Goal: Information Seeking & Learning: Learn about a topic

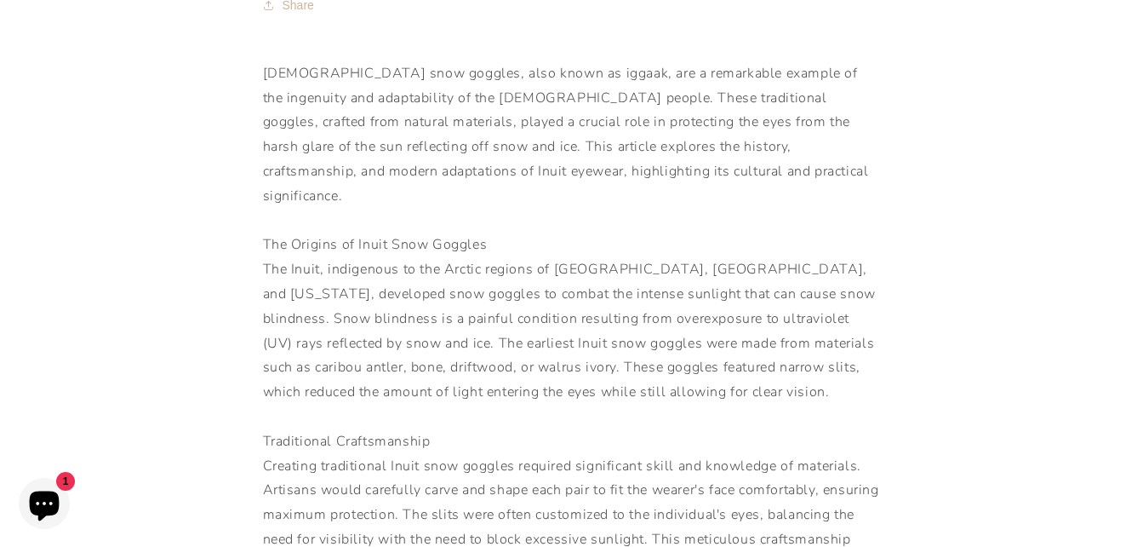
scroll to position [341, 0]
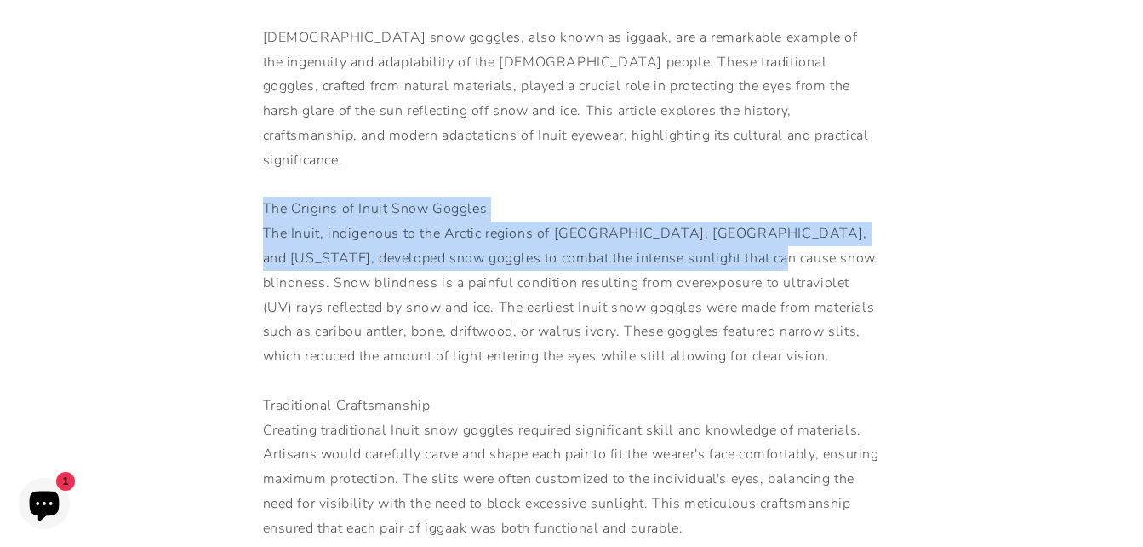
drag, startPoint x: 264, startPoint y: 180, endPoint x: 723, endPoint y: 241, distance: 462.8
drag, startPoint x: 723, startPoint y: 241, endPoint x: 592, endPoint y: 212, distance: 134.3
copy div "The Origins of Inuit Snow Goggles The [DEMOGRAPHIC_DATA], indigenous to the Arc…"
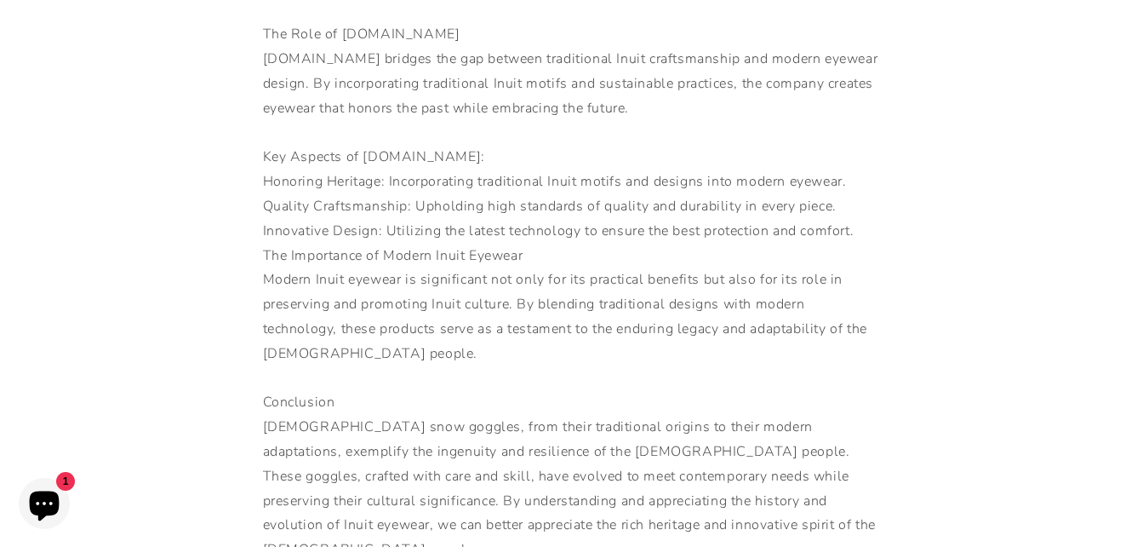
scroll to position [1617, 0]
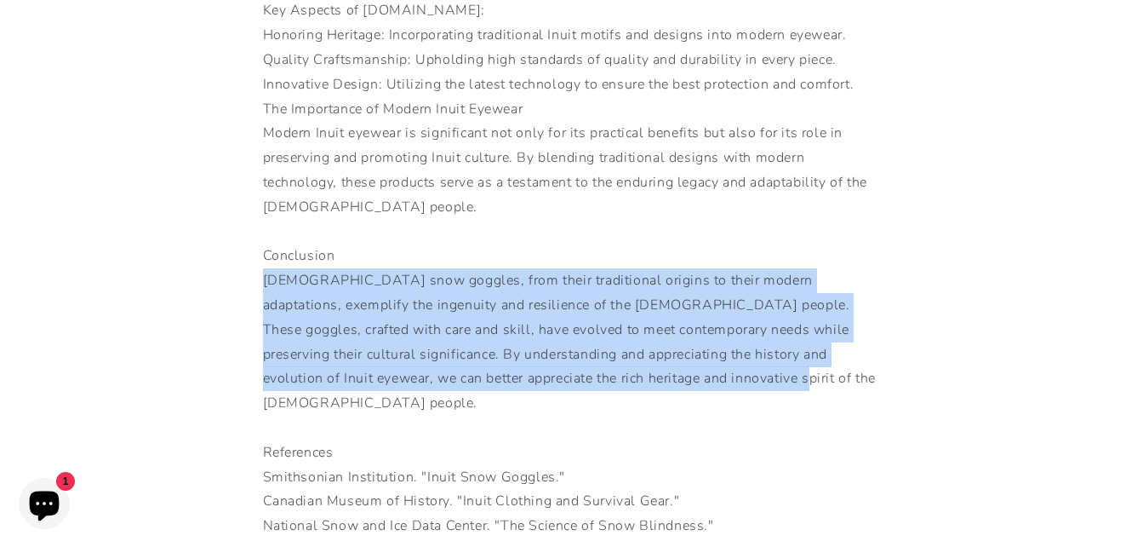
drag, startPoint x: 258, startPoint y: 255, endPoint x: 772, endPoint y: 363, distance: 525.4
drag, startPoint x: 772, startPoint y: 363, endPoint x: 641, endPoint y: 331, distance: 134.8
copy div "[DEMOGRAPHIC_DATA] snow goggles, from their traditional origins to their modern…"
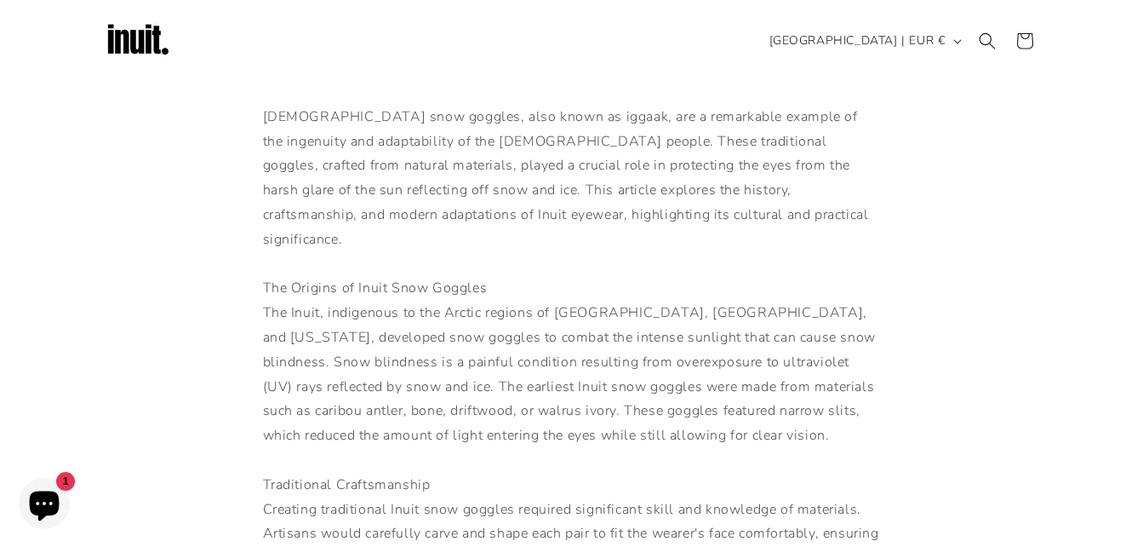
scroll to position [255, 0]
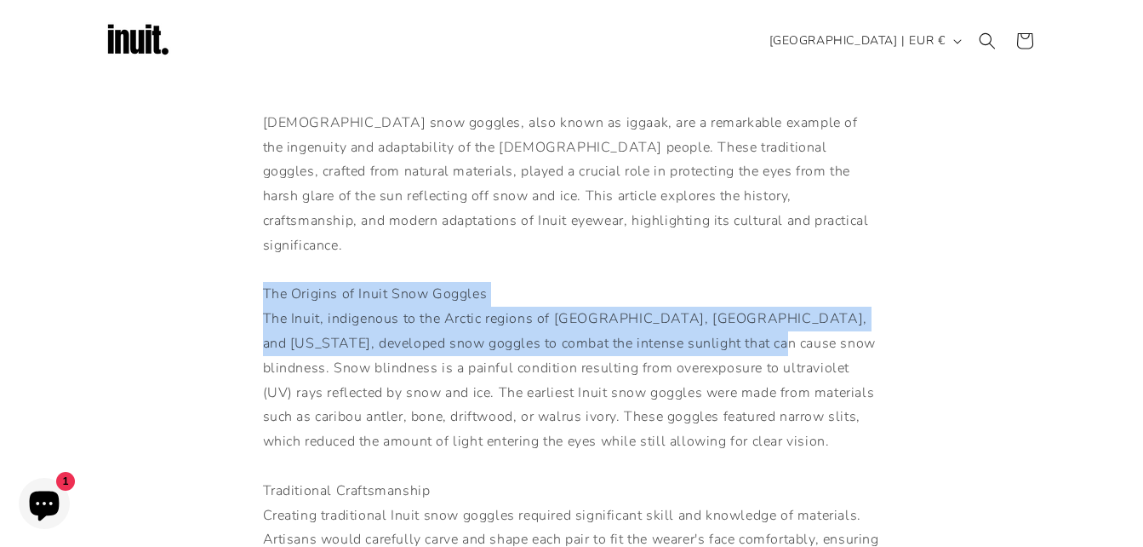
drag, startPoint x: 262, startPoint y: 268, endPoint x: 722, endPoint y: 313, distance: 461.9
drag, startPoint x: 722, startPoint y: 313, endPoint x: 670, endPoint y: 311, distance: 52.0
copy div "The Origins of Inuit Snow Goggles The [DEMOGRAPHIC_DATA], indigenous to the Arc…"
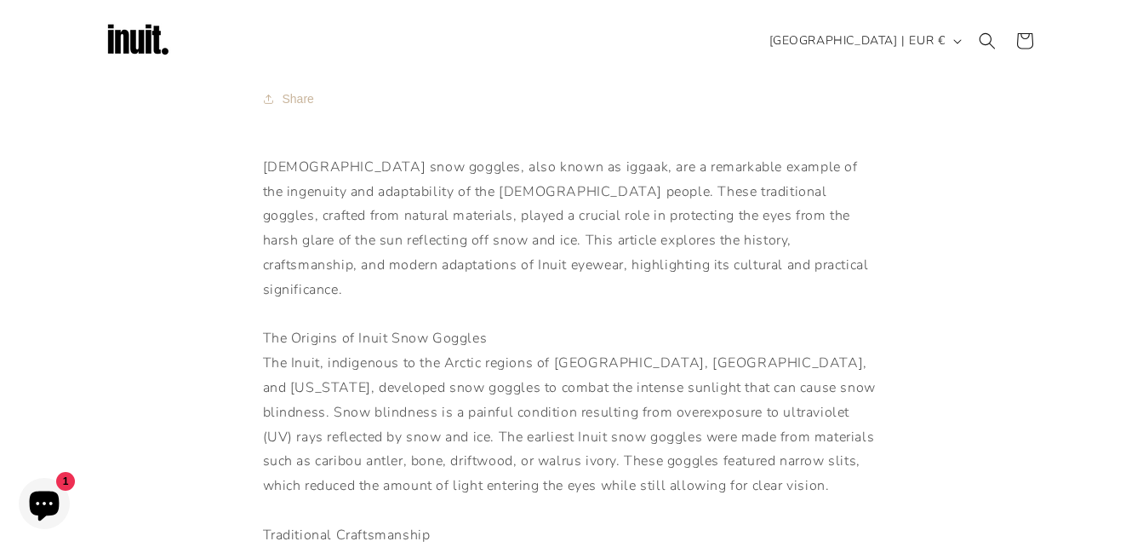
scroll to position [170, 0]
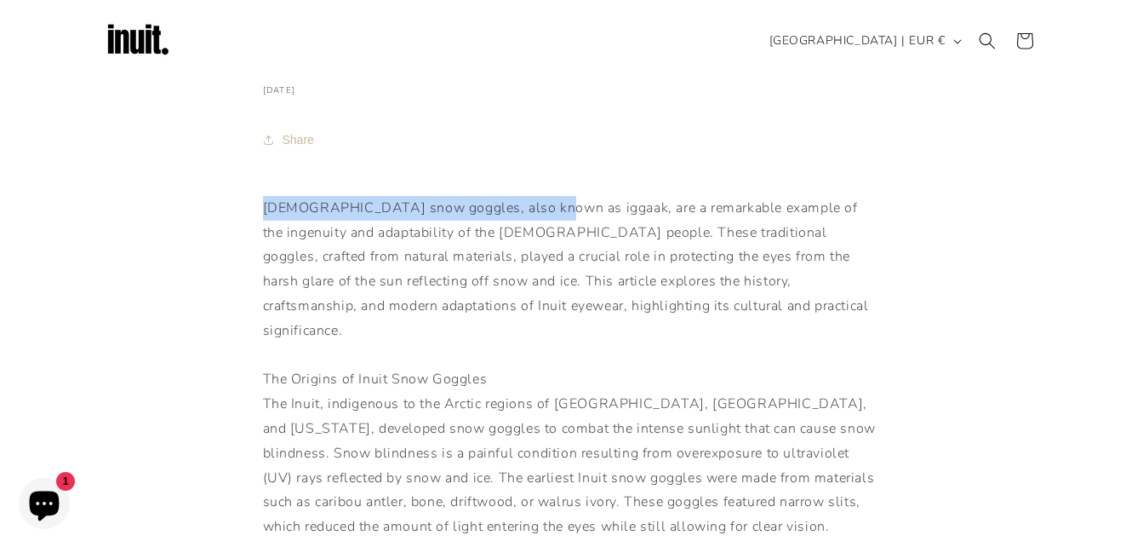
drag, startPoint x: 261, startPoint y: 206, endPoint x: 531, endPoint y: 216, distance: 270.0
drag, startPoint x: 531, startPoint y: 216, endPoint x: 511, endPoint y: 205, distance: 23.2
copy div "Inuit snow goggles, also known as iggaak"
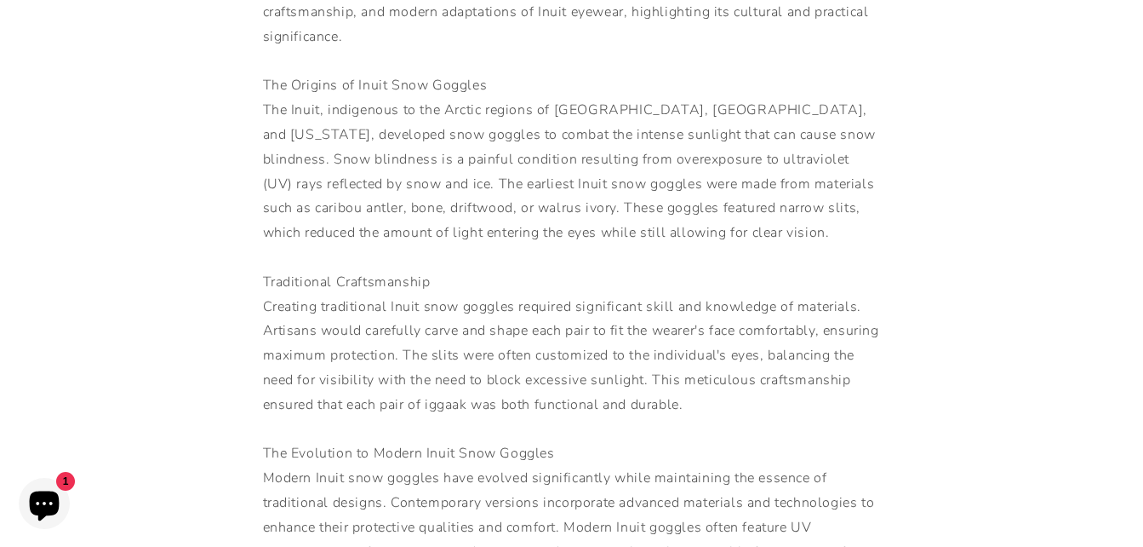
scroll to position [426, 0]
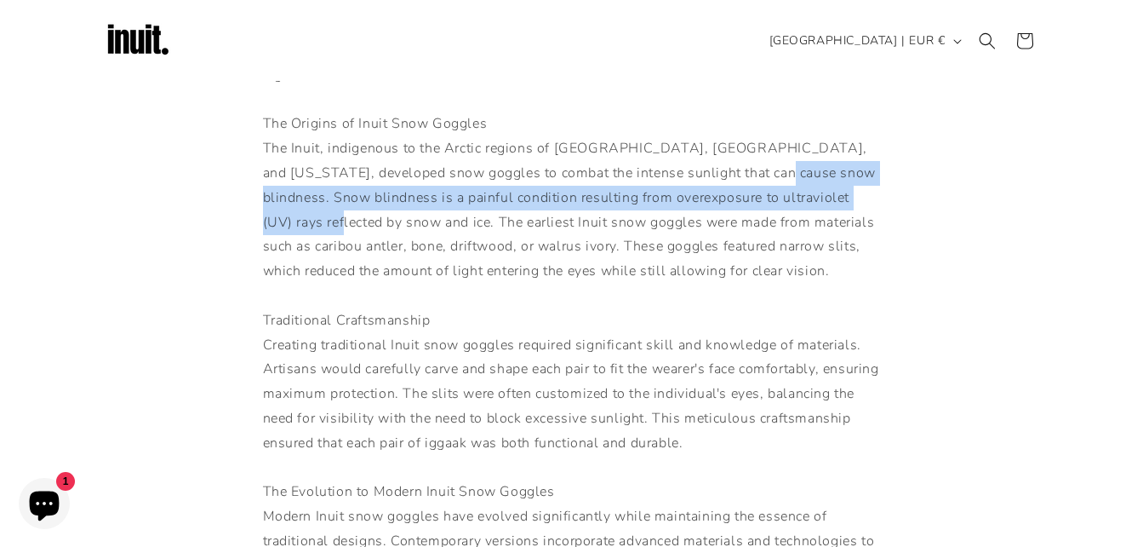
drag, startPoint x: 725, startPoint y: 146, endPoint x: 285, endPoint y: 202, distance: 443.7
drag, startPoint x: 285, startPoint y: 202, endPoint x: 278, endPoint y: 183, distance: 19.9
copy div "Snow blindness is a painful condition resulting from overexposure to ultraviole…"
